Goal: Information Seeking & Learning: Check status

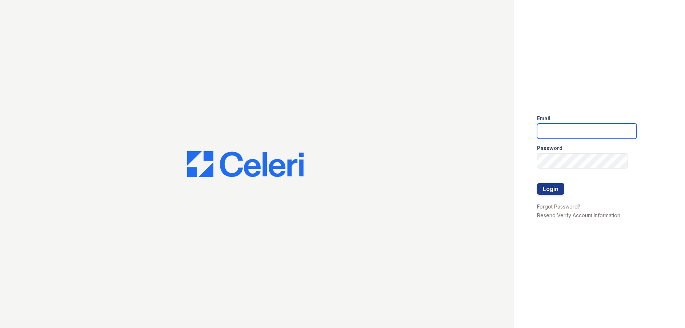
click at [575, 130] on input "email" at bounding box center [587, 131] width 100 height 15
type input "[EMAIL_ADDRESS][DOMAIN_NAME]"
click at [549, 190] on button "Login" at bounding box center [550, 189] width 27 height 12
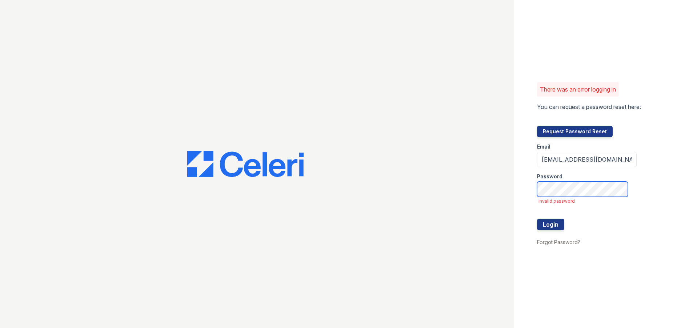
click at [537, 219] on button "Login" at bounding box center [550, 225] width 27 height 12
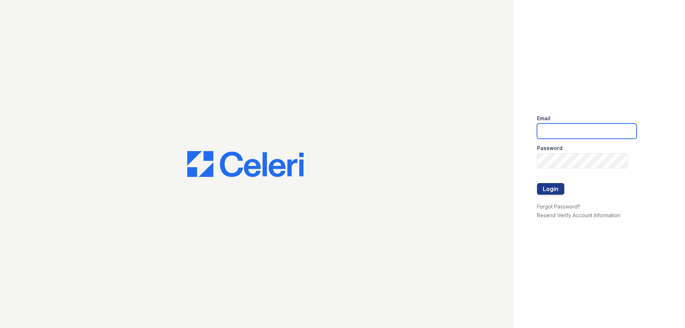
click at [551, 134] on input "email" at bounding box center [587, 131] width 100 height 15
type input "[EMAIL_ADDRESS][DOMAIN_NAME]"
click at [537, 183] on button "Login" at bounding box center [550, 189] width 27 height 12
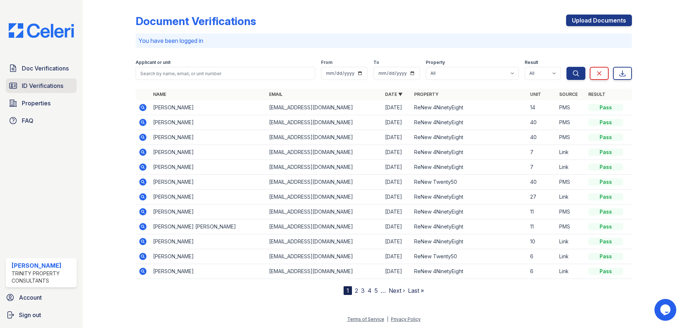
click at [31, 83] on span "ID Verifications" at bounding box center [42, 85] width 41 height 9
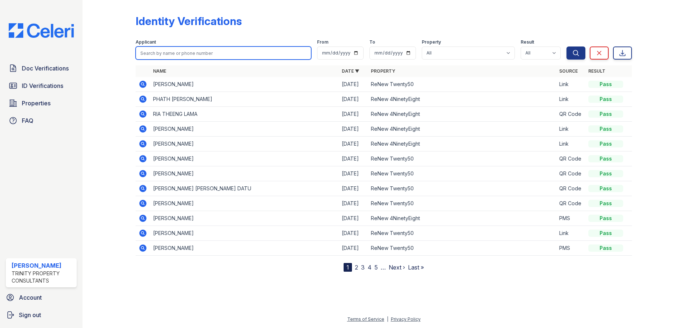
click at [166, 51] on input "search" at bounding box center [224, 53] width 176 height 13
type input "maricar"
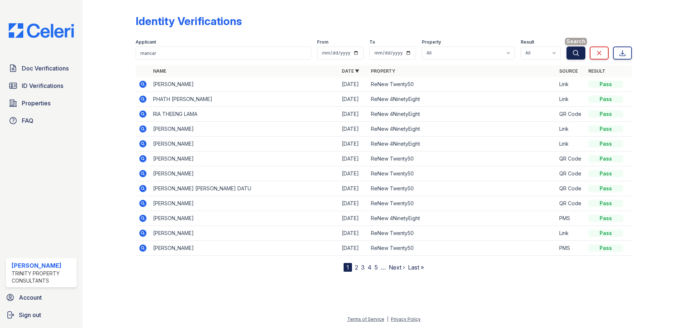
click at [574, 51] on icon "submit" at bounding box center [575, 52] width 5 height 5
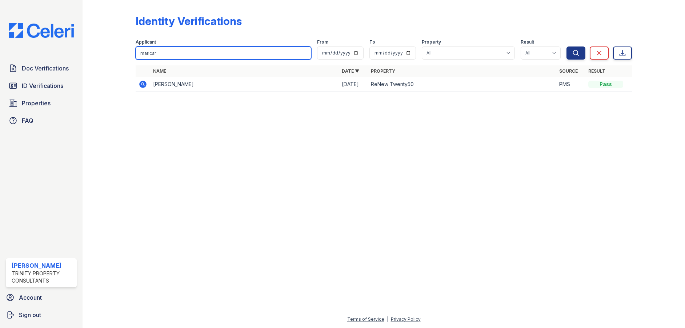
drag, startPoint x: 152, startPoint y: 52, endPoint x: 107, endPoint y: 59, distance: 45.9
click at [108, 58] on div "Identity Verifications Filter Applicant maricar From To Property All ReNew 4Nin…" at bounding box center [383, 55] width 579 height 111
type input "white"
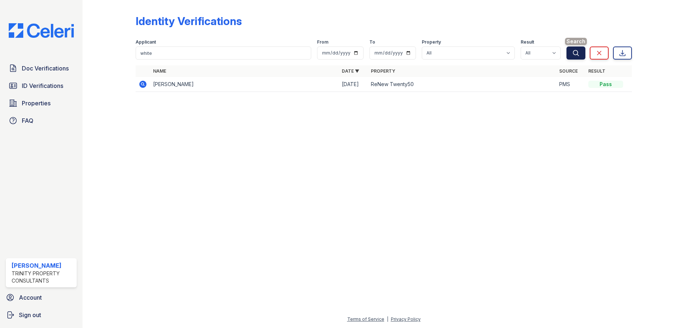
click at [574, 55] on icon "submit" at bounding box center [575, 52] width 5 height 5
click at [57, 70] on span "Doc Verifications" at bounding box center [45, 68] width 47 height 9
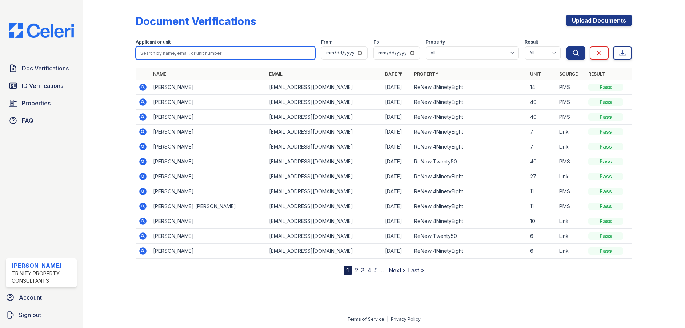
click at [168, 52] on input "search" at bounding box center [226, 53] width 180 height 13
type input "white"
click at [566, 47] on button "Search" at bounding box center [575, 53] width 19 height 13
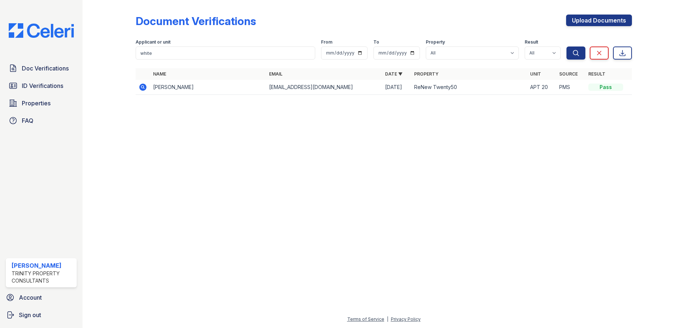
click at [143, 86] on icon at bounding box center [143, 87] width 9 height 9
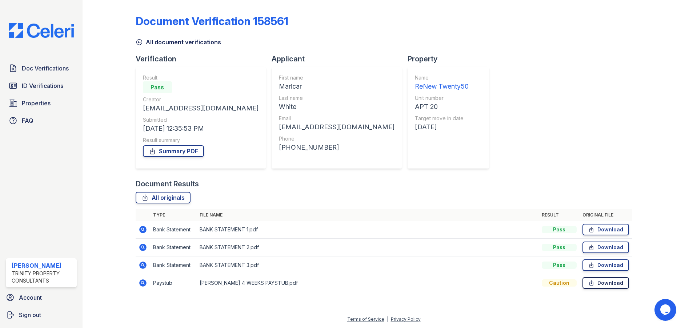
click at [605, 284] on link "Download" at bounding box center [605, 283] width 47 height 12
click at [178, 151] on link "Summary PDF" at bounding box center [173, 151] width 61 height 12
click at [37, 87] on span "ID Verifications" at bounding box center [42, 85] width 41 height 9
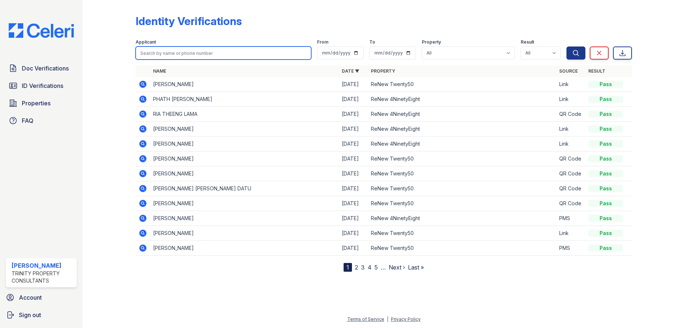
click at [191, 55] on input "search" at bounding box center [224, 53] width 176 height 13
type input "white"
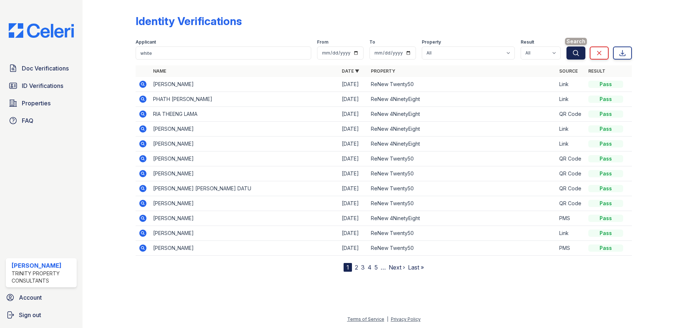
click at [574, 54] on icon "submit" at bounding box center [575, 52] width 7 height 7
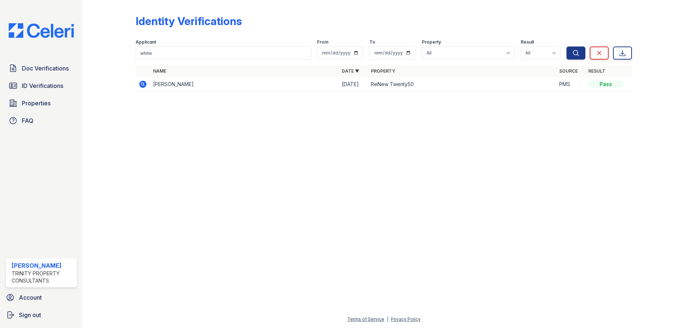
click at [143, 84] on icon at bounding box center [142, 84] width 2 height 2
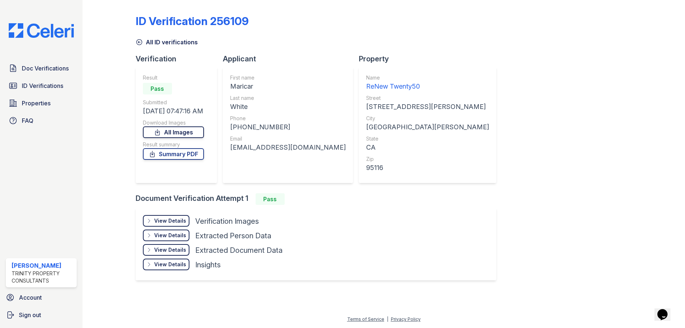
click at [175, 134] on link "All Images" at bounding box center [173, 133] width 61 height 12
click at [166, 155] on link "Summary PDF" at bounding box center [173, 154] width 61 height 12
